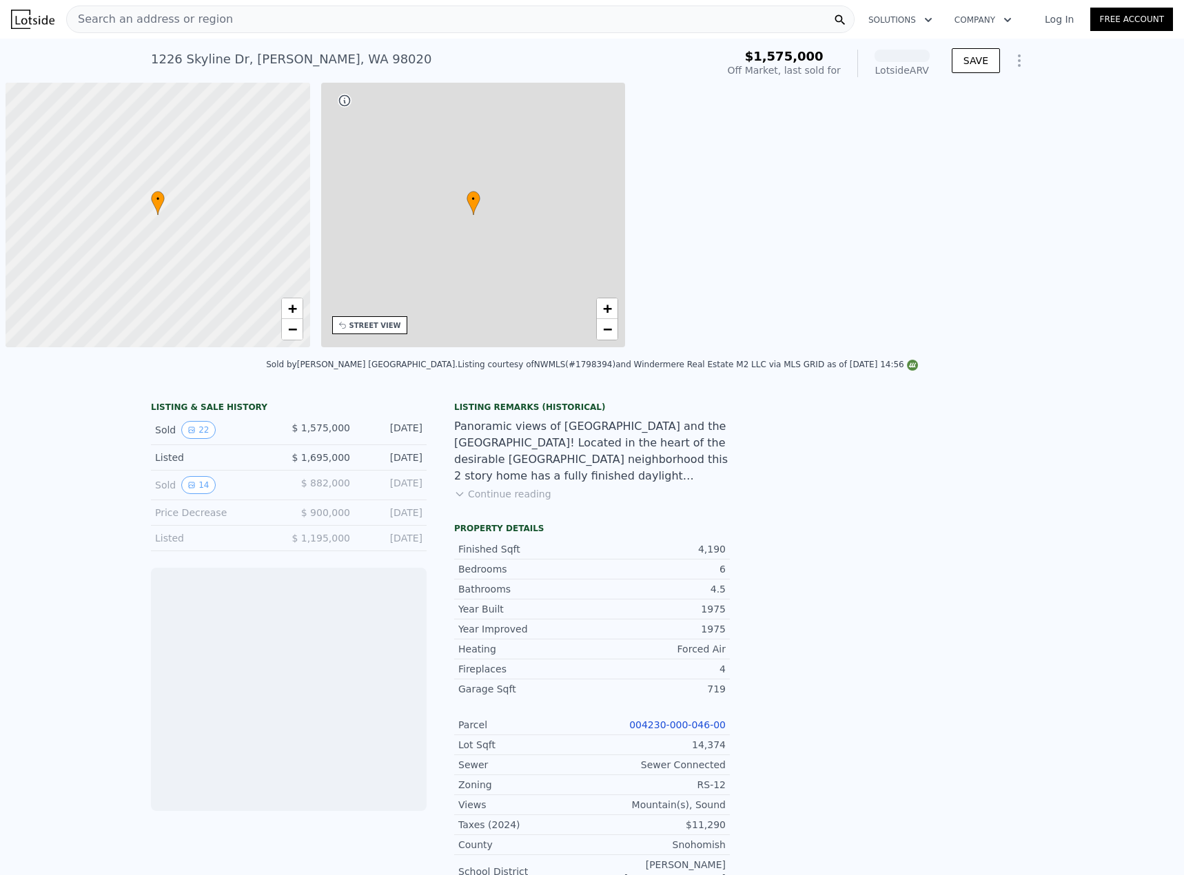
scroll to position [0, 6]
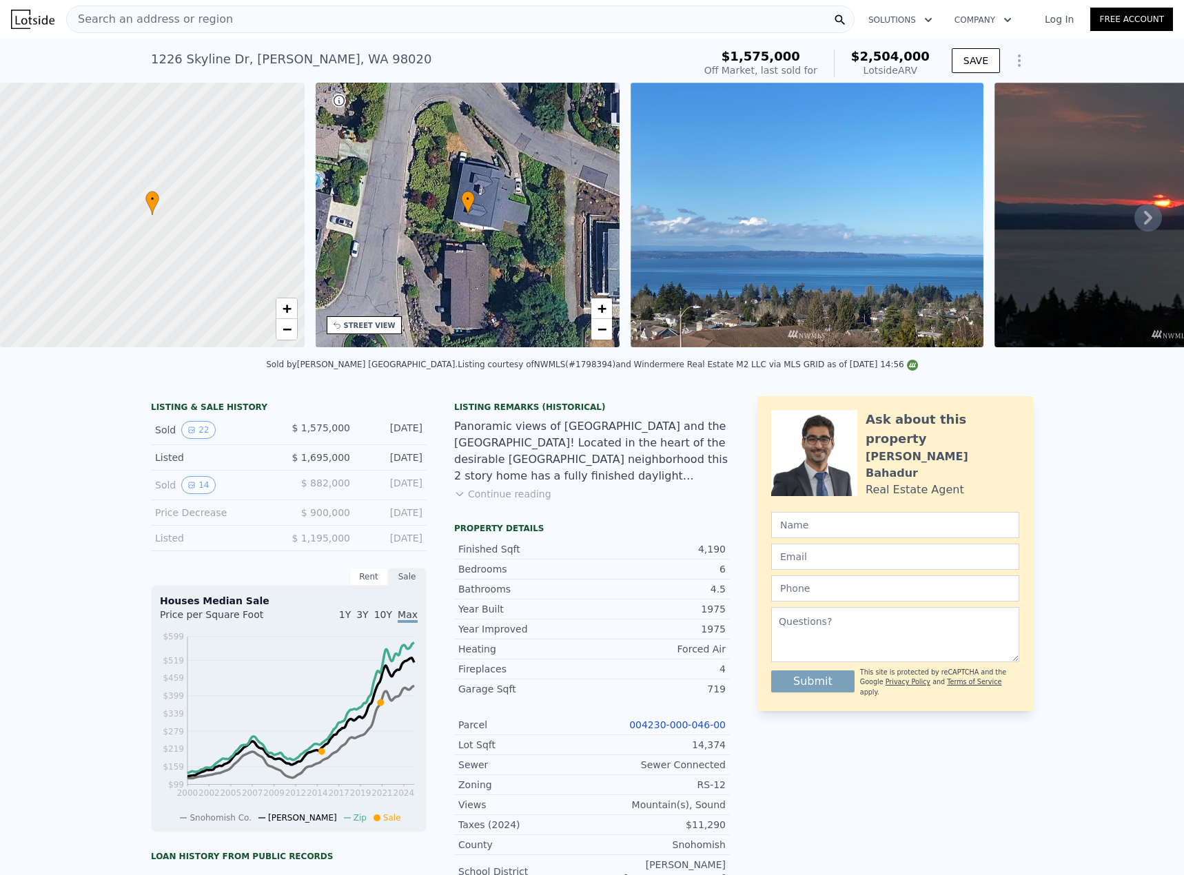
click at [1142, 215] on icon at bounding box center [1148, 218] width 28 height 28
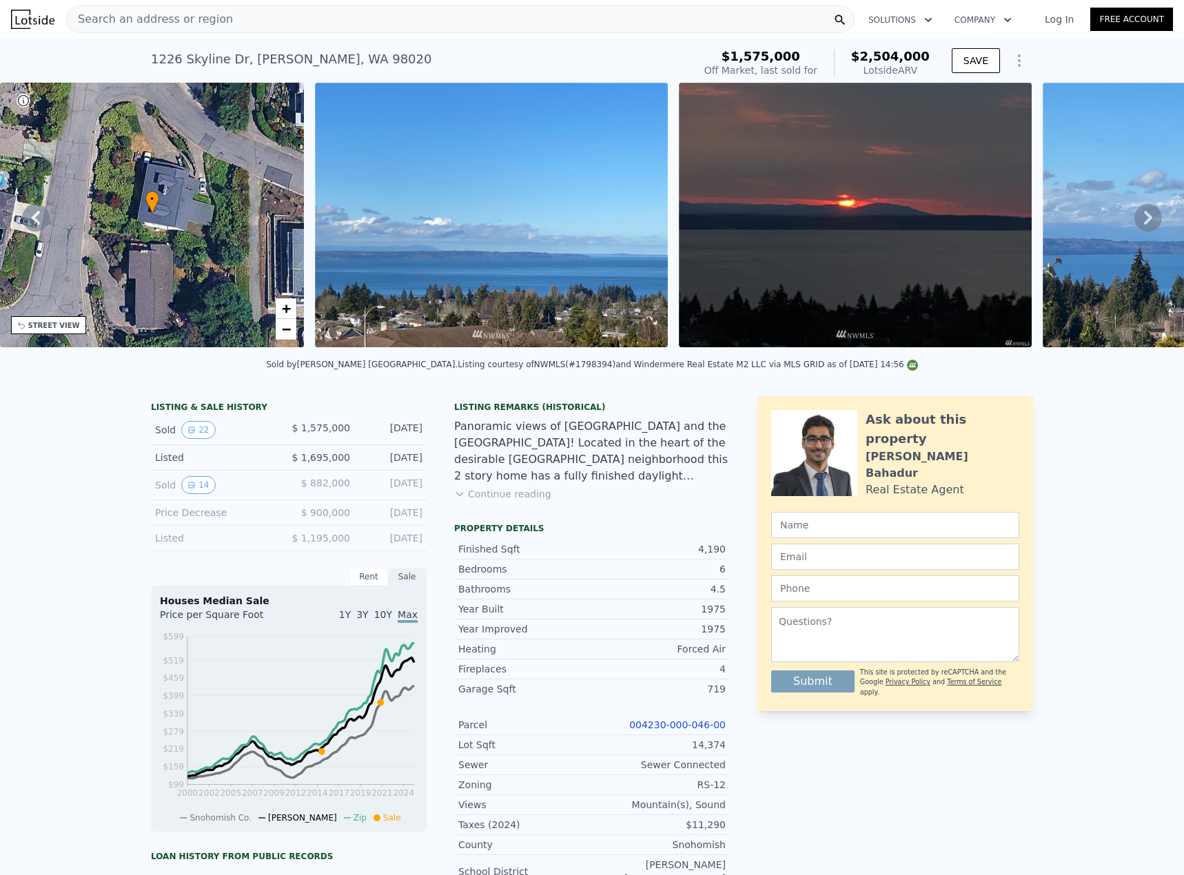
click at [1142, 215] on icon at bounding box center [1148, 218] width 28 height 28
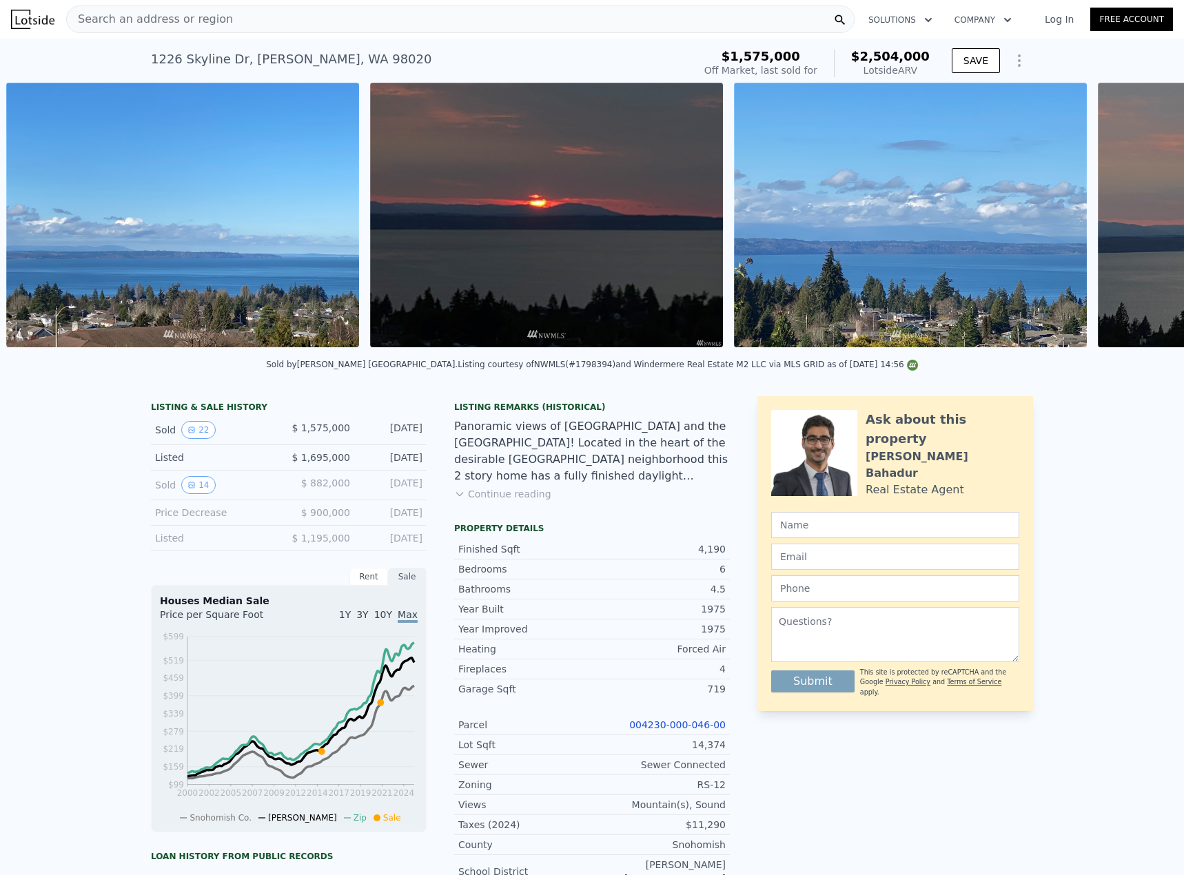
scroll to position [0, 631]
click at [1142, 215] on div "• + − • + − STREET VIEW Loading... SATELLITE VIEW" at bounding box center [592, 217] width 1184 height 269
click at [1137, 221] on icon at bounding box center [1148, 218] width 28 height 28
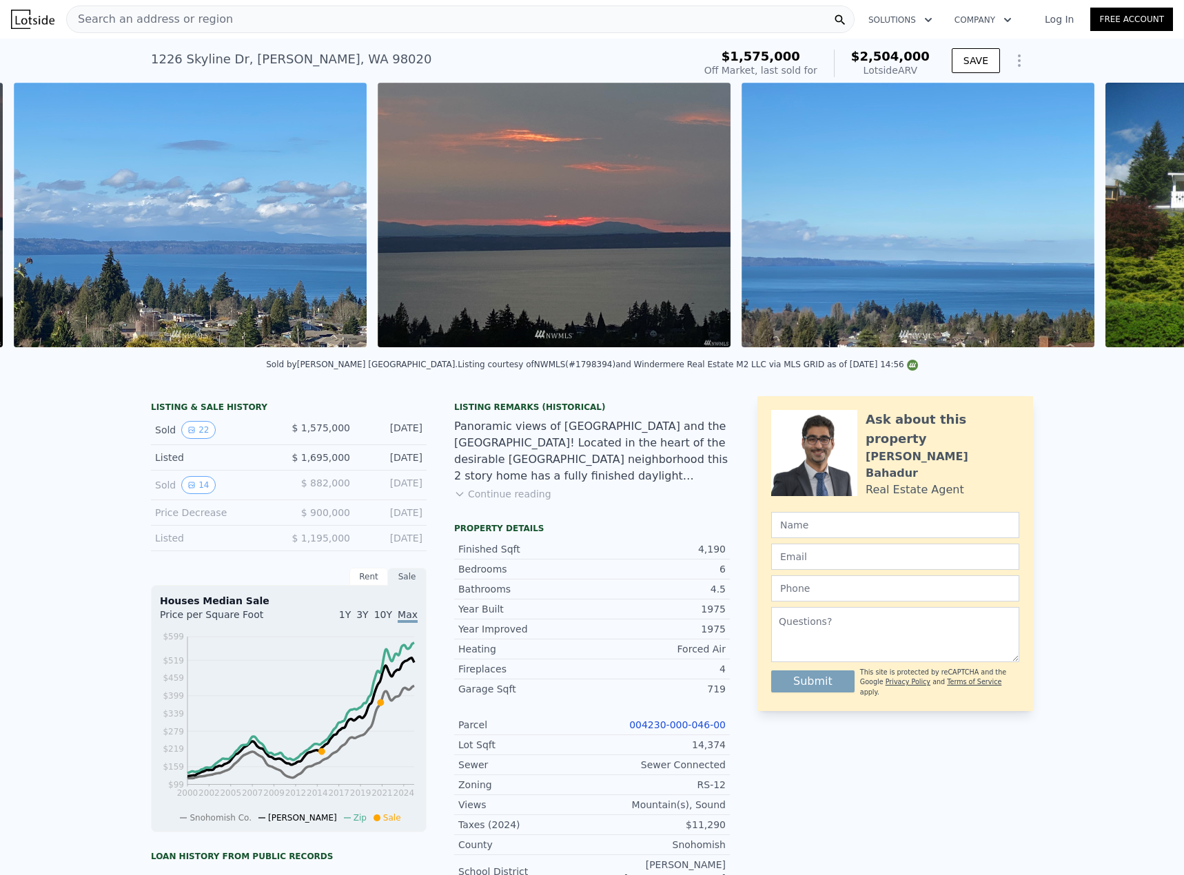
scroll to position [0, 1358]
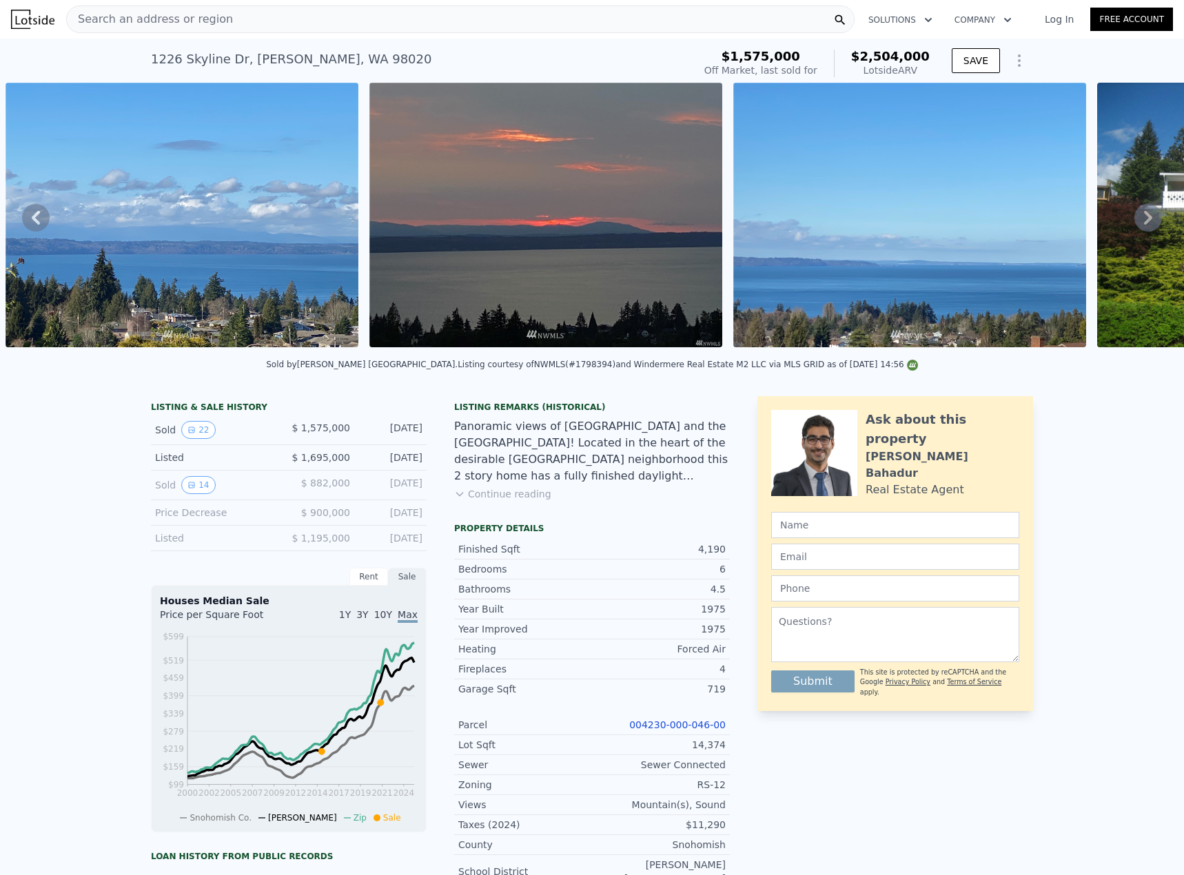
click at [1137, 221] on div "• + − • + − STREET VIEW Loading... SATELLITE VIEW" at bounding box center [592, 217] width 1184 height 269
click at [1137, 221] on icon at bounding box center [1148, 218] width 28 height 28
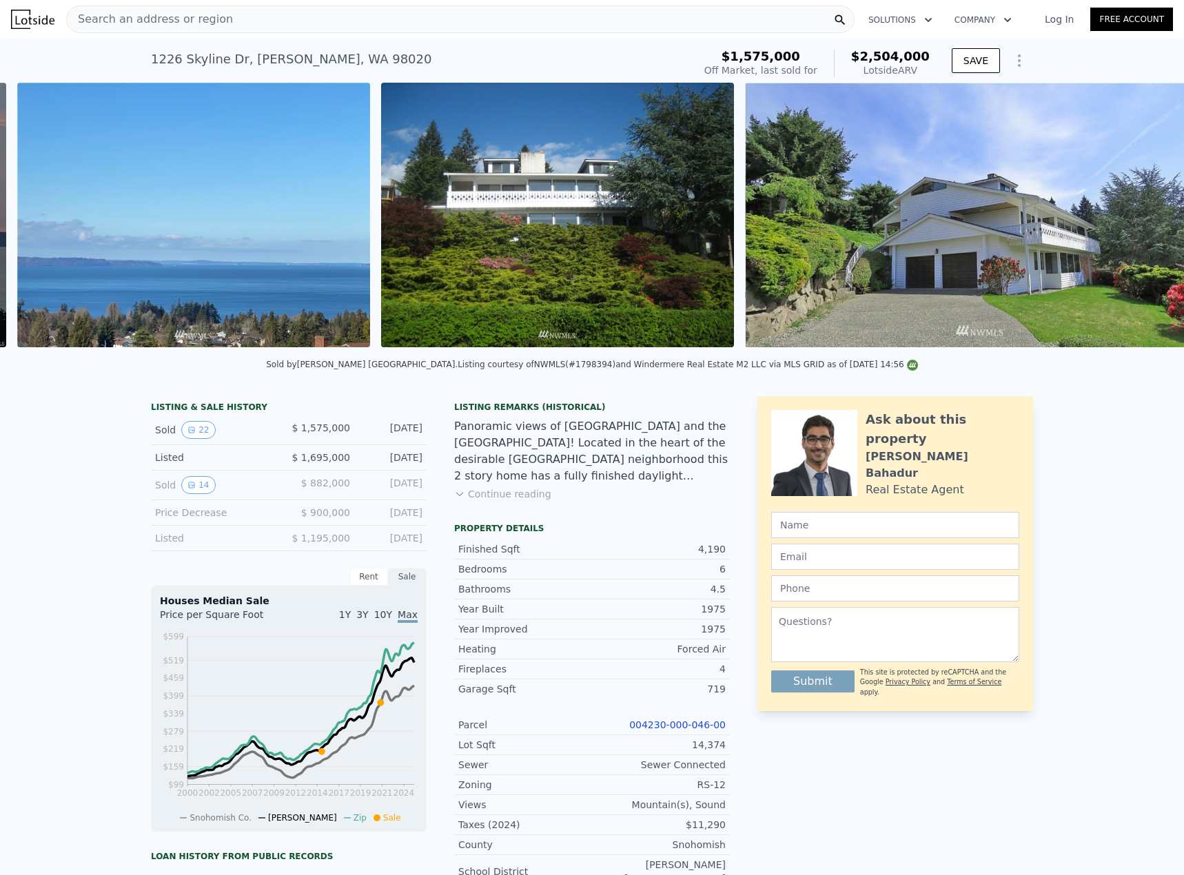
scroll to position [0, 2086]
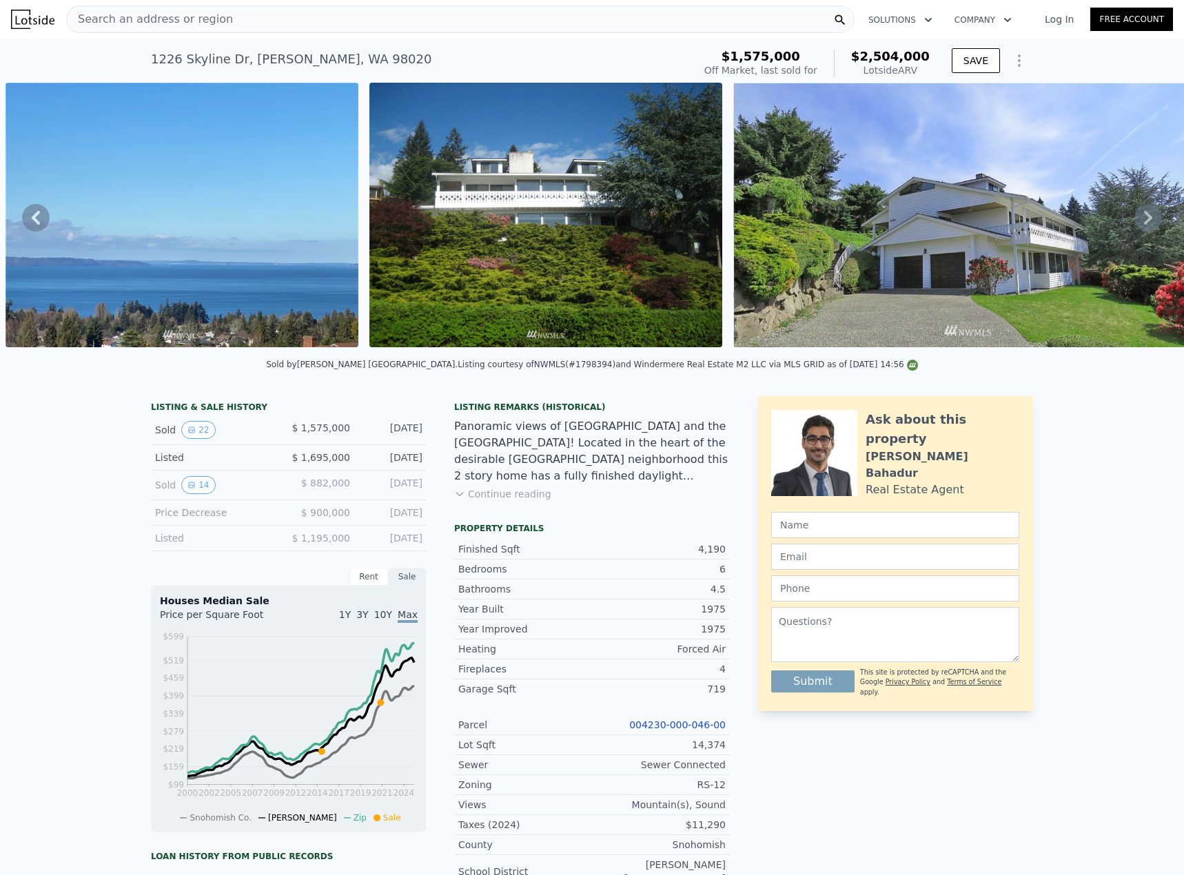
click at [1137, 221] on icon at bounding box center [1148, 218] width 28 height 28
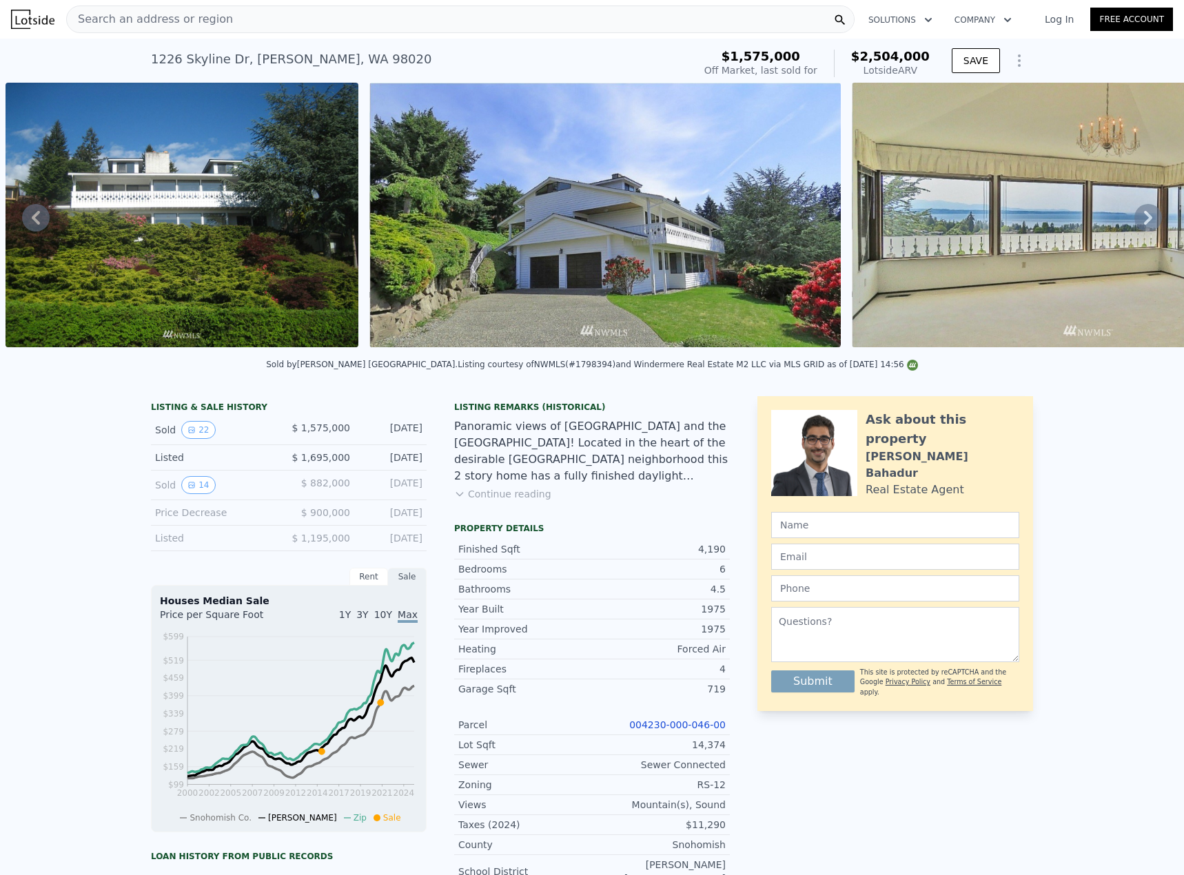
click at [1137, 221] on icon at bounding box center [1148, 218] width 28 height 28
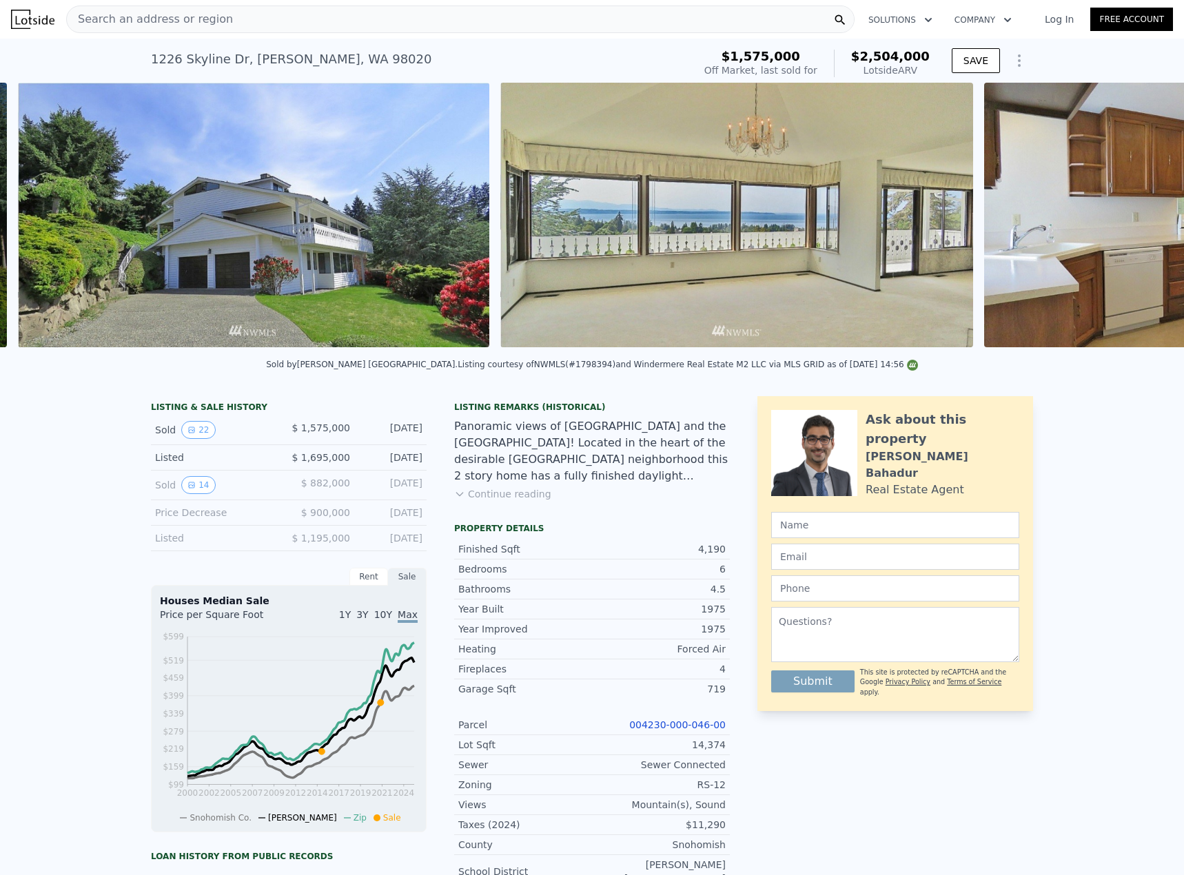
scroll to position [0, 2814]
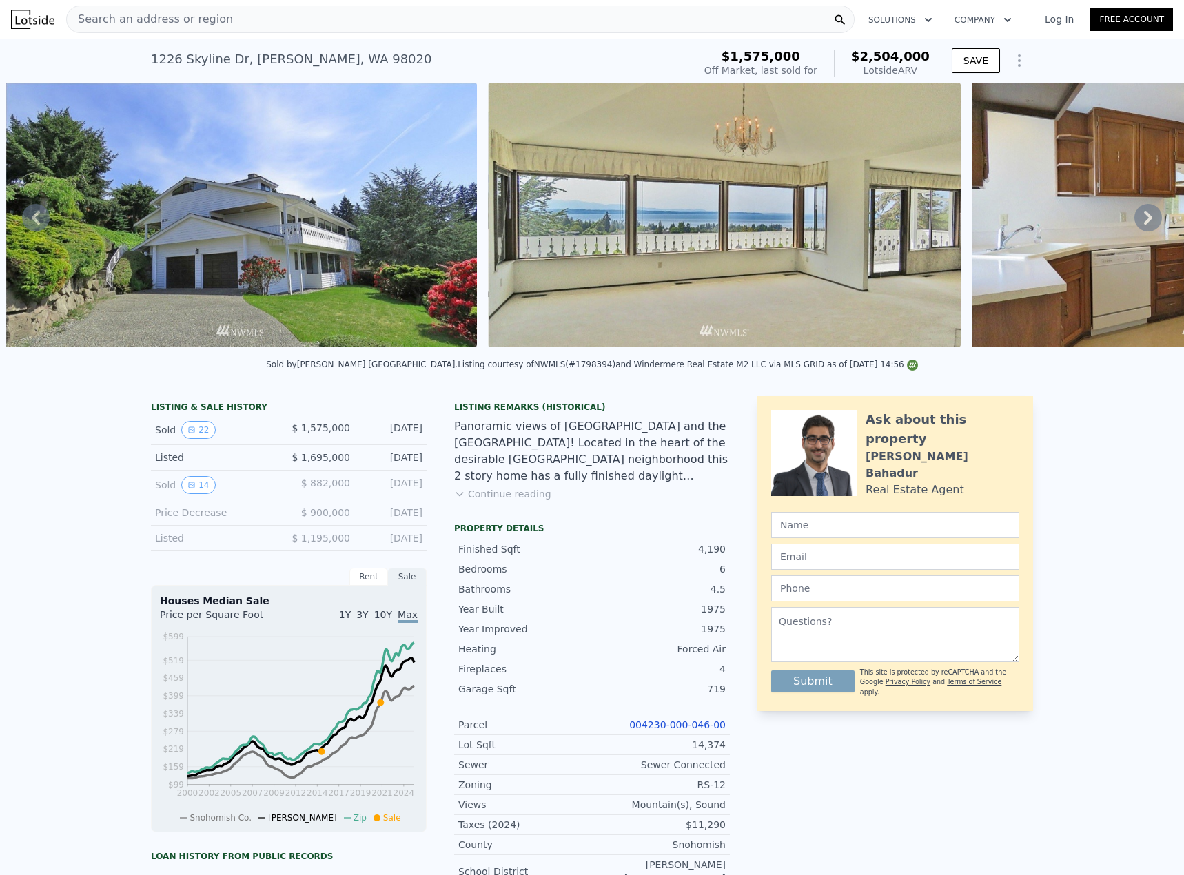
click at [1137, 221] on icon at bounding box center [1148, 218] width 28 height 28
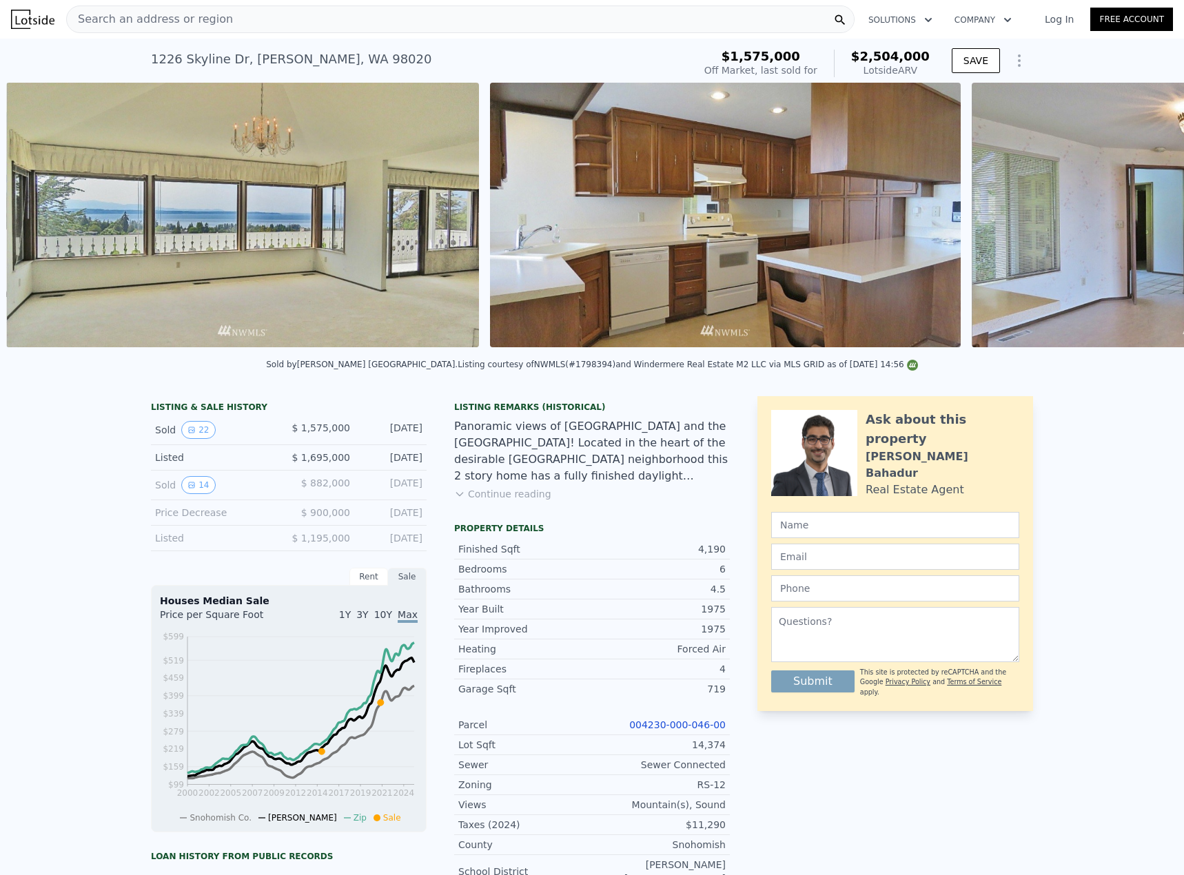
scroll to position [0, 3297]
click at [1137, 221] on icon at bounding box center [1148, 218] width 28 height 28
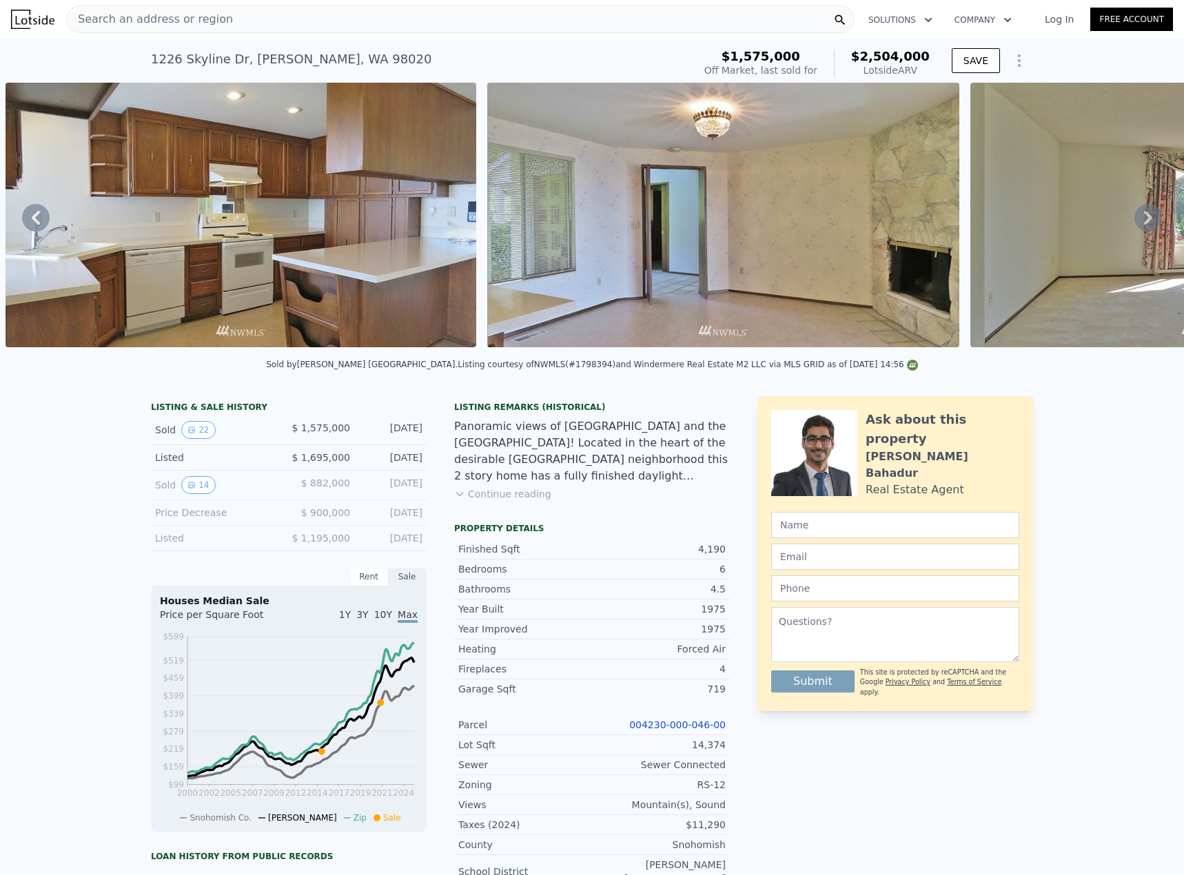
click at [1137, 221] on icon at bounding box center [1148, 218] width 28 height 28
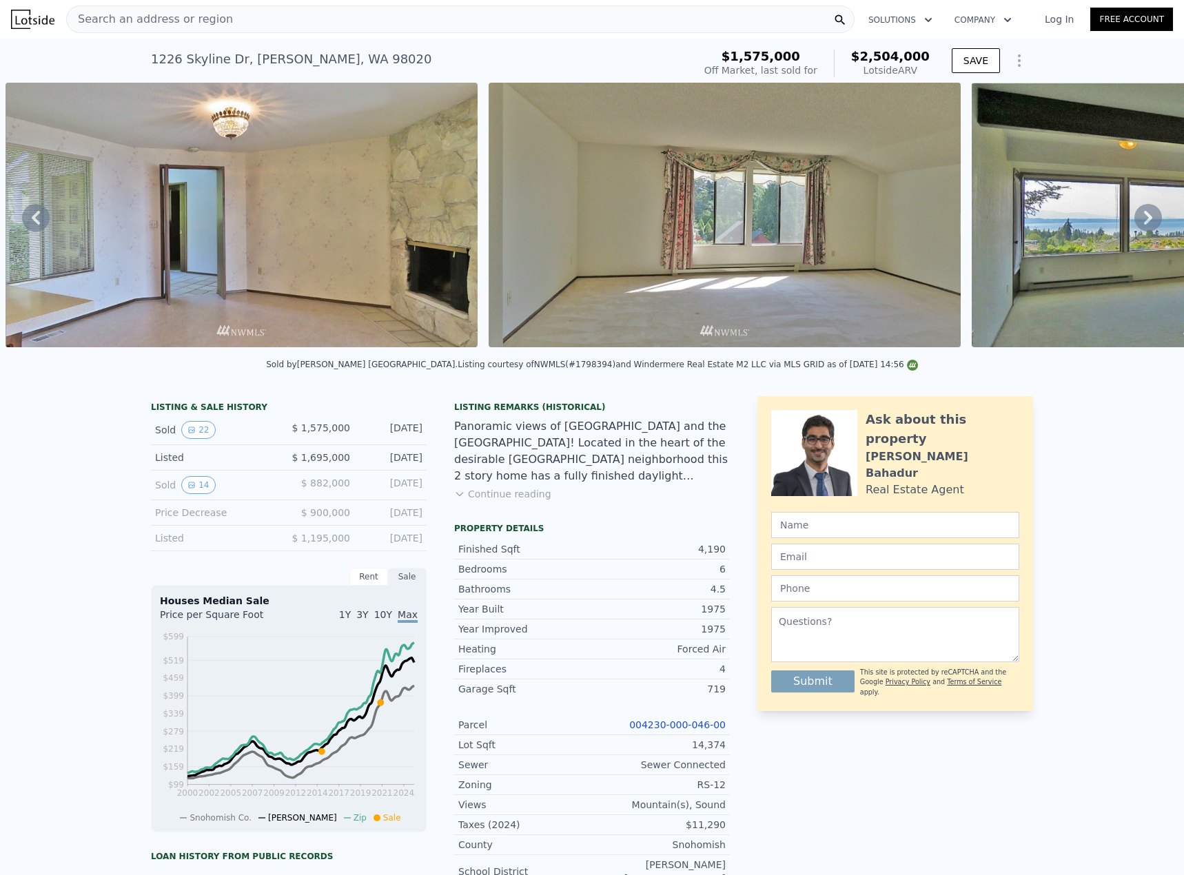
click at [1137, 221] on icon at bounding box center [1148, 218] width 28 height 28
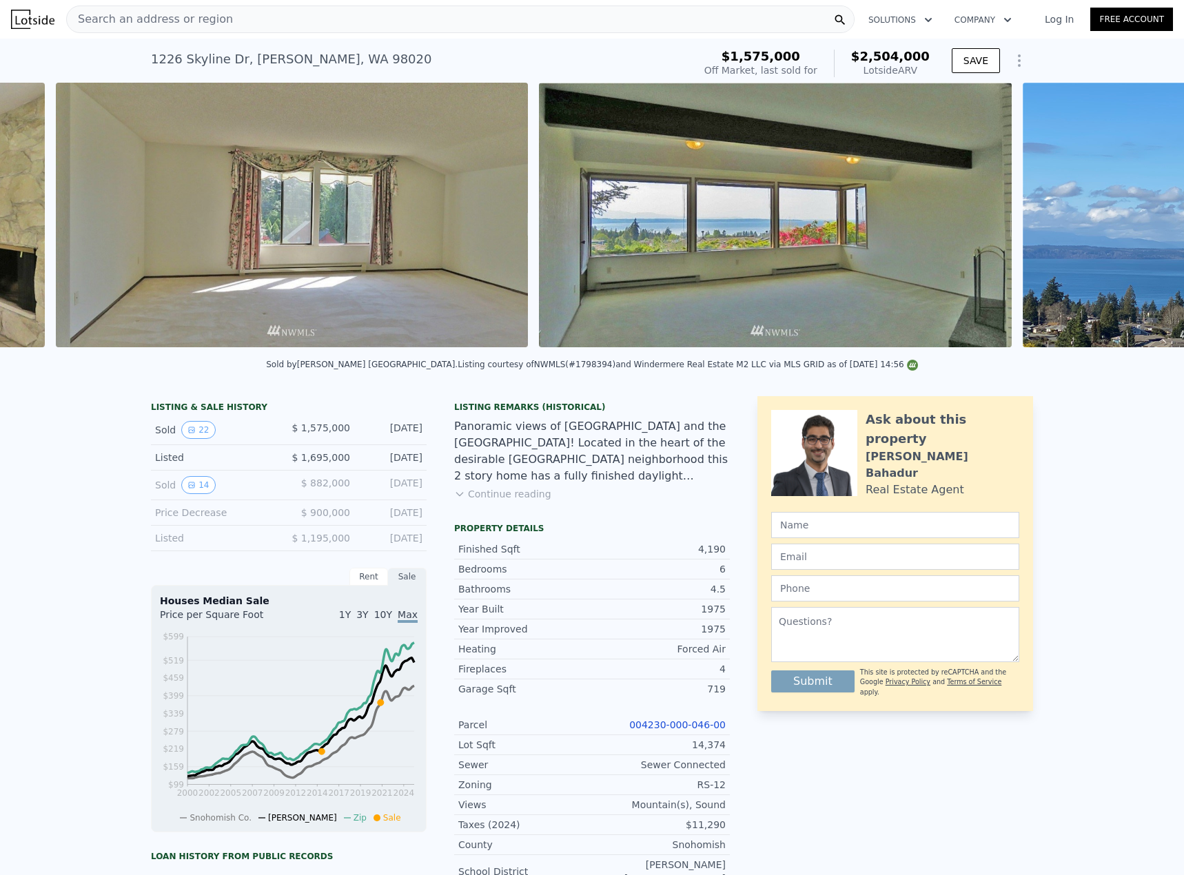
scroll to position [0, 4745]
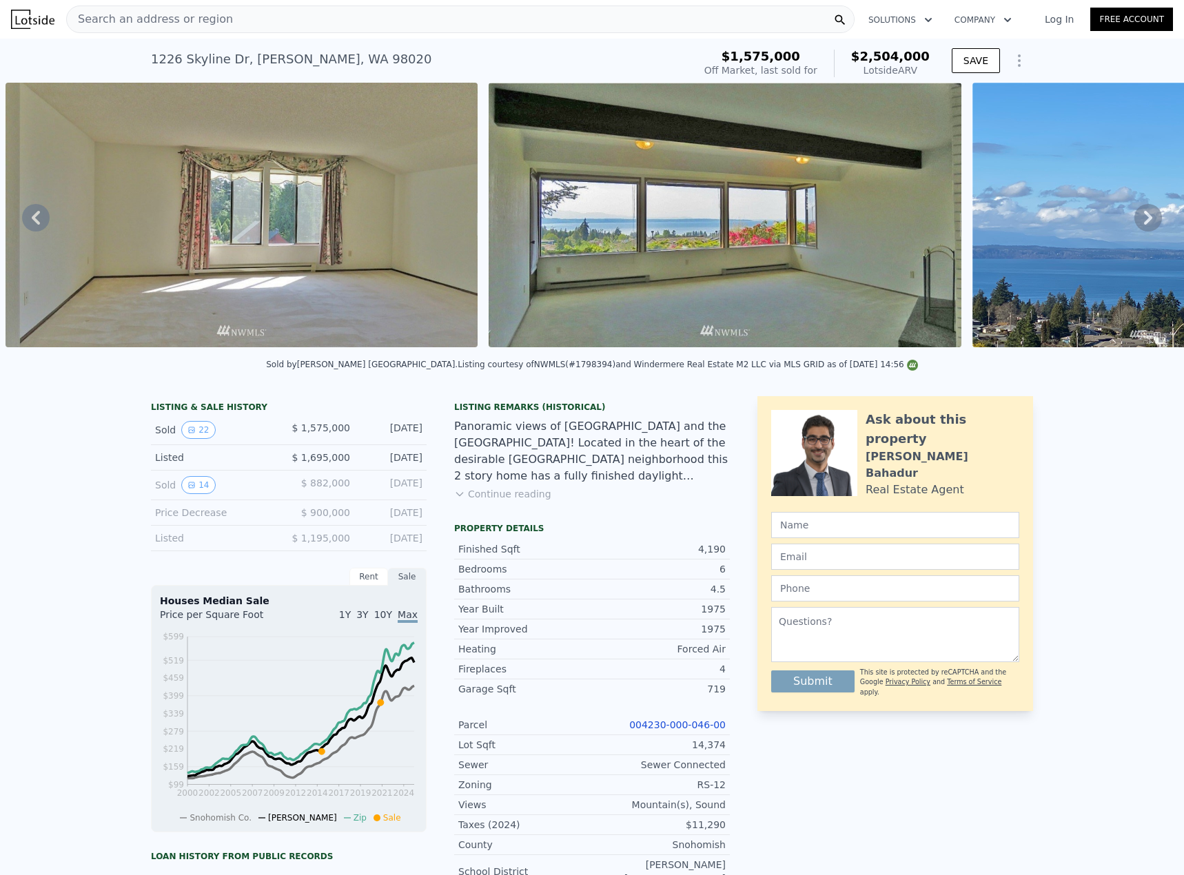
click at [1137, 221] on icon at bounding box center [1148, 218] width 28 height 28
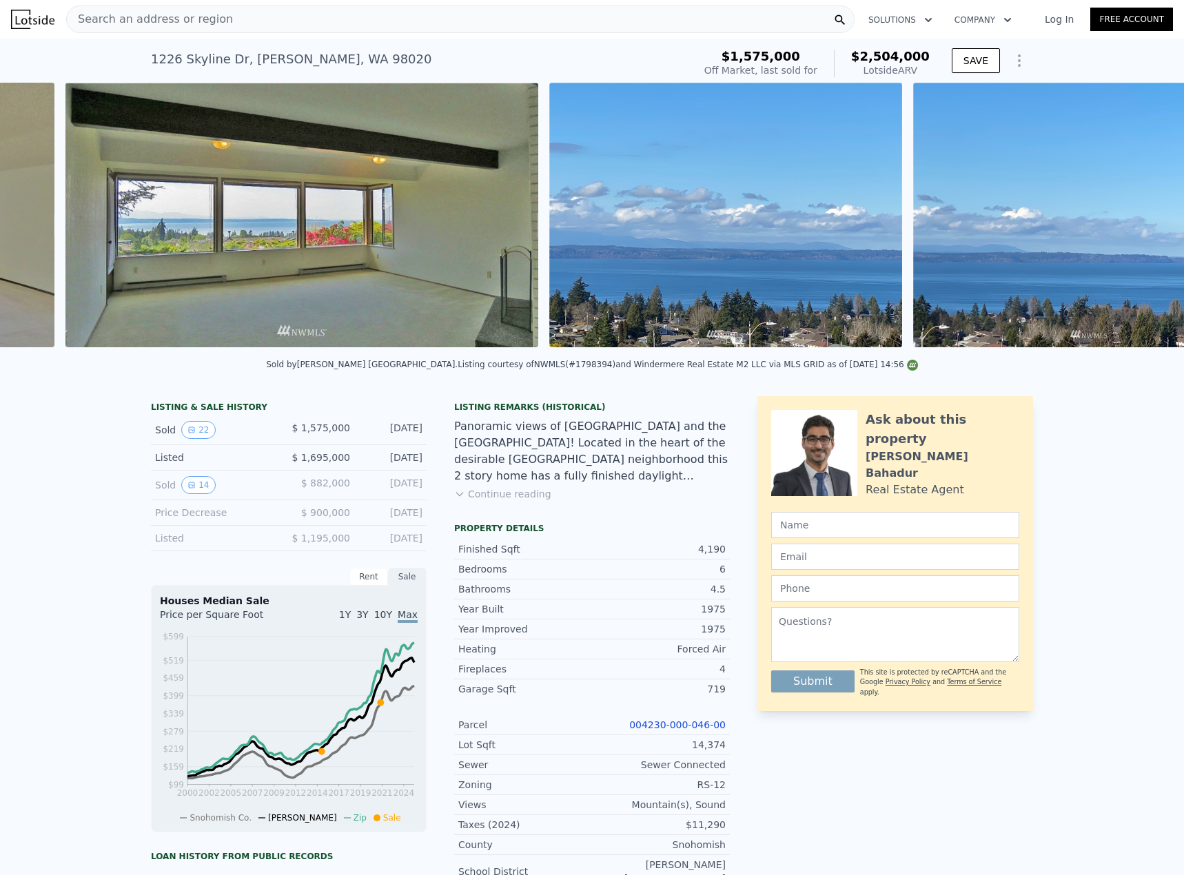
scroll to position [0, 5228]
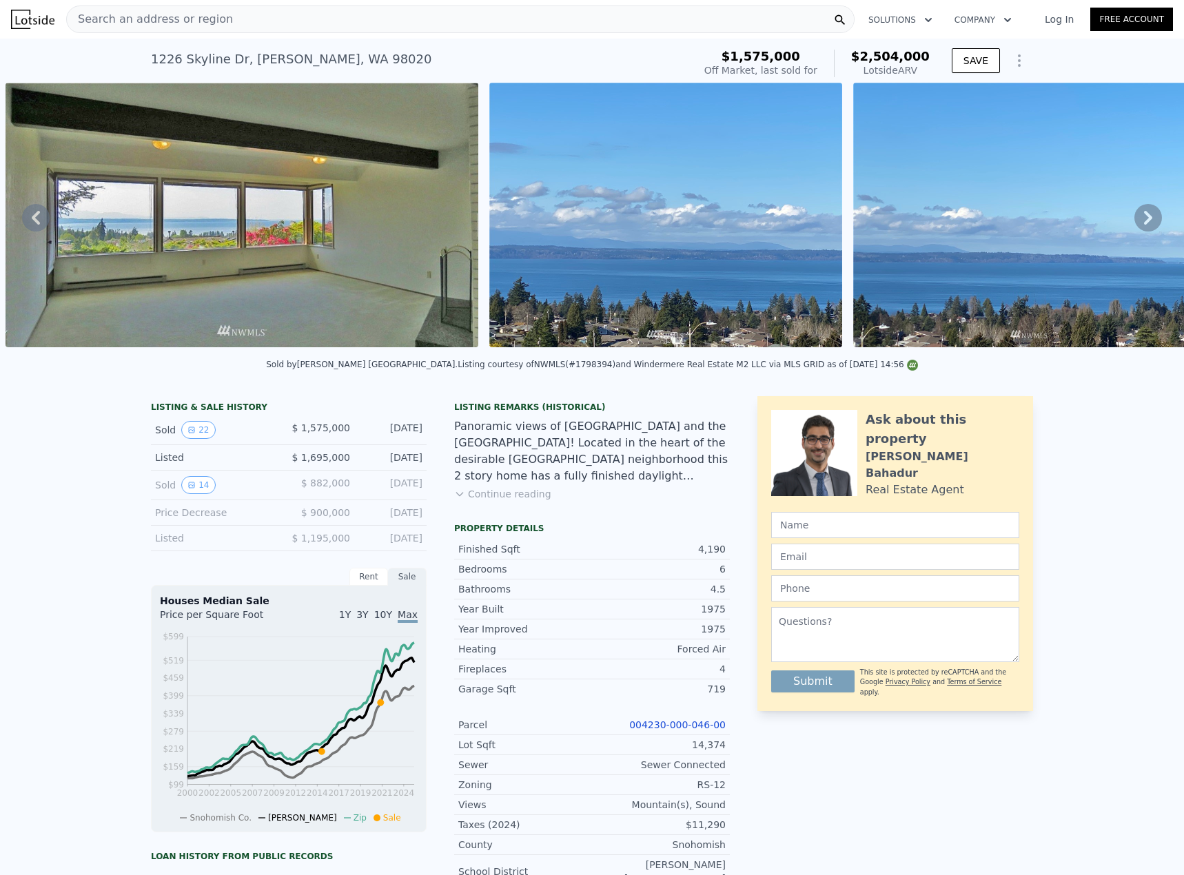
click at [181, 230] on img at bounding box center [242, 215] width 473 height 265
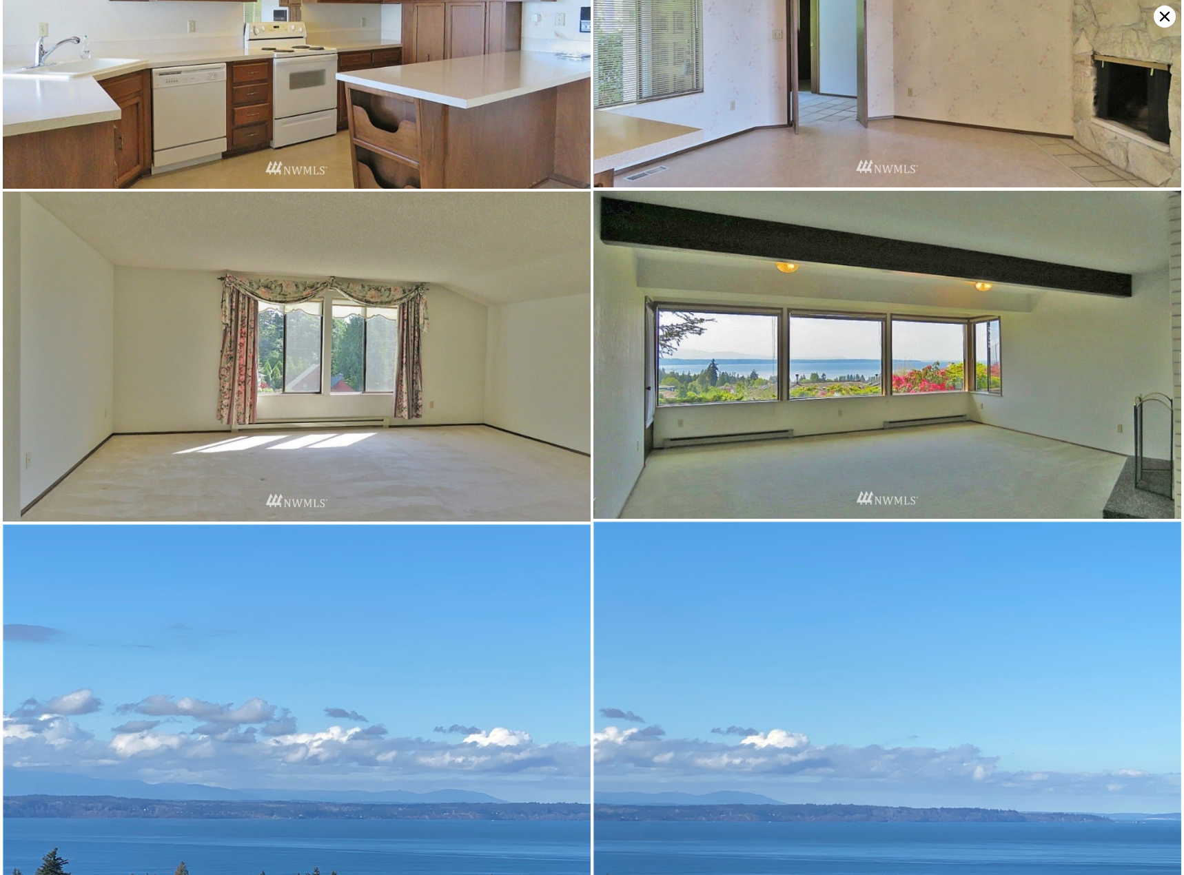
scroll to position [1882, 0]
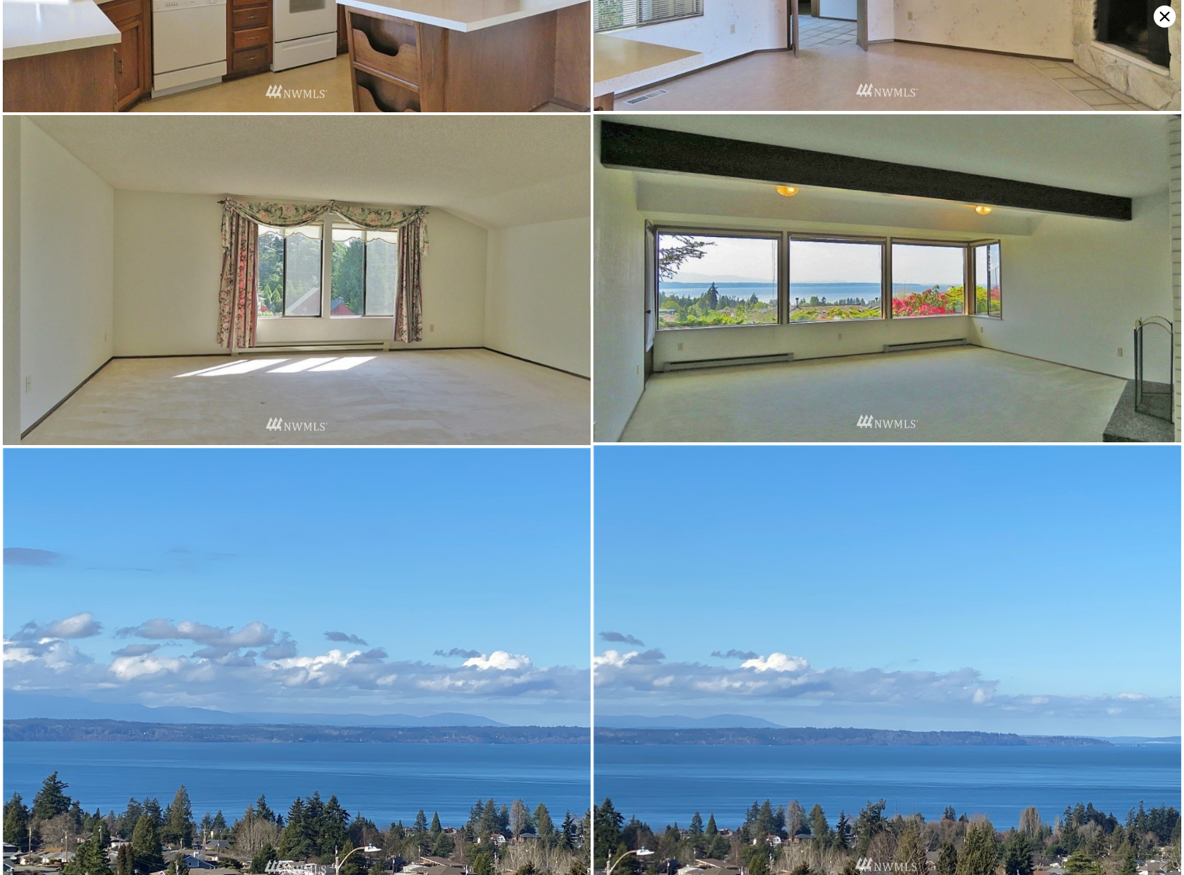
click at [686, 336] on img at bounding box center [887, 278] width 588 height 329
click at [891, 343] on img at bounding box center [887, 278] width 588 height 329
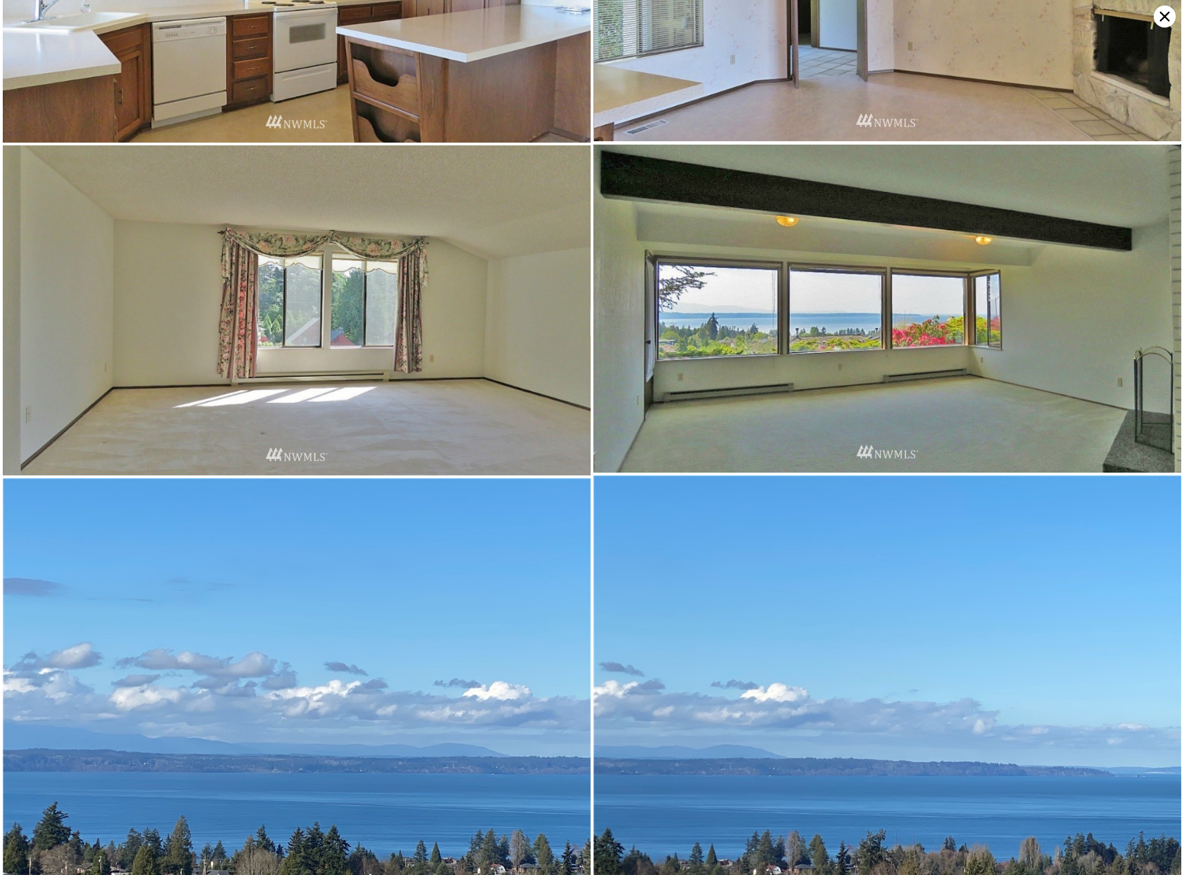
scroll to position [1649, 0]
